Goal: Navigation & Orientation: Find specific page/section

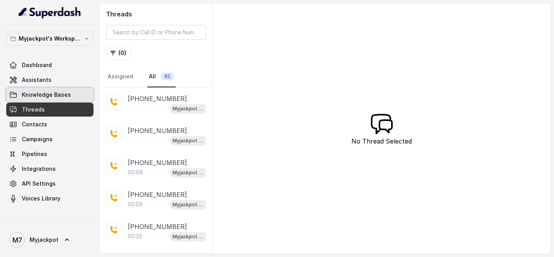
click at [43, 93] on span "Knowledge Bases" at bounding box center [46, 95] width 49 height 8
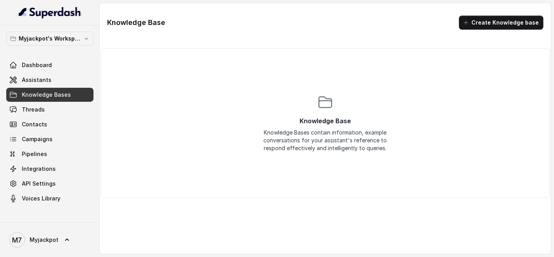
click at [60, 101] on link "Knowledge Bases" at bounding box center [49, 95] width 87 height 14
click at [56, 104] on link "Threads" at bounding box center [49, 110] width 87 height 14
